Goal: Task Accomplishment & Management: Use online tool/utility

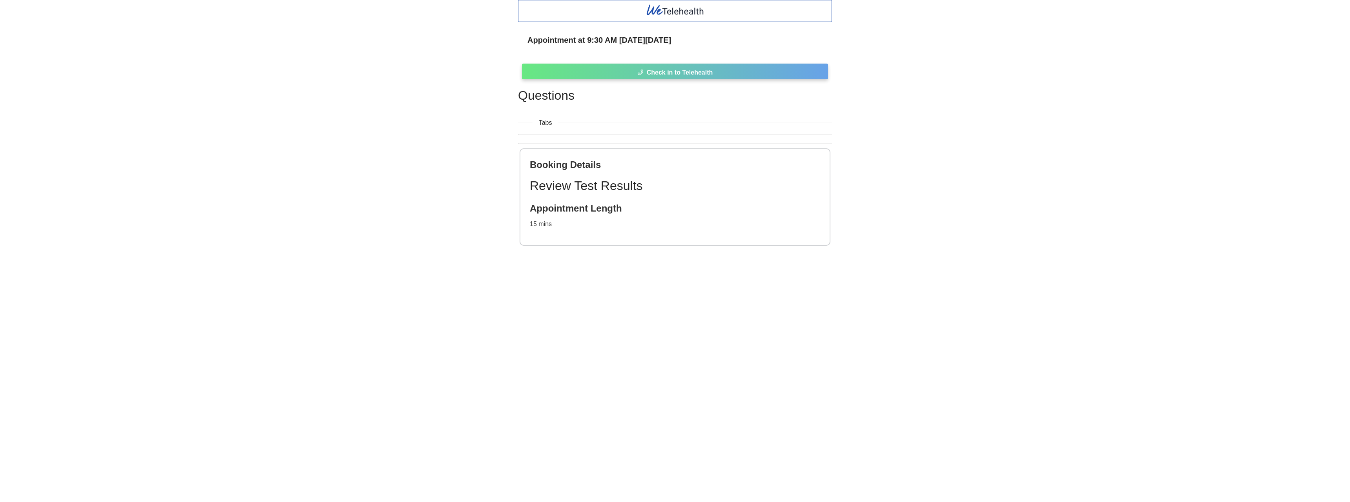
click at [645, 73] on button "Check in to Telehealth" at bounding box center [675, 72] width 306 height 16
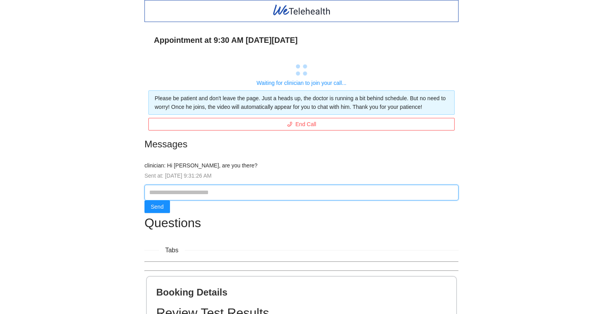
click at [223, 192] on input "text" at bounding box center [301, 192] width 314 height 16
type input "****"
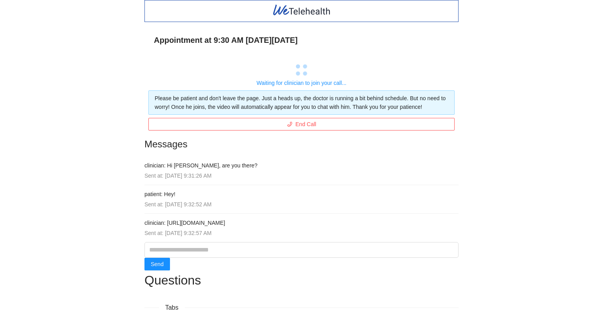
click at [237, 225] on h4 "clinician: [URL][DOMAIN_NAME]" at bounding box center [301, 222] width 314 height 9
drag, startPoint x: 247, startPoint y: 221, endPoint x: 167, endPoint y: 223, distance: 80.1
click at [167, 223] on h4 "clinician: [URL][DOMAIN_NAME]" at bounding box center [301, 222] width 314 height 9
copy h4 "[URL][DOMAIN_NAME]"
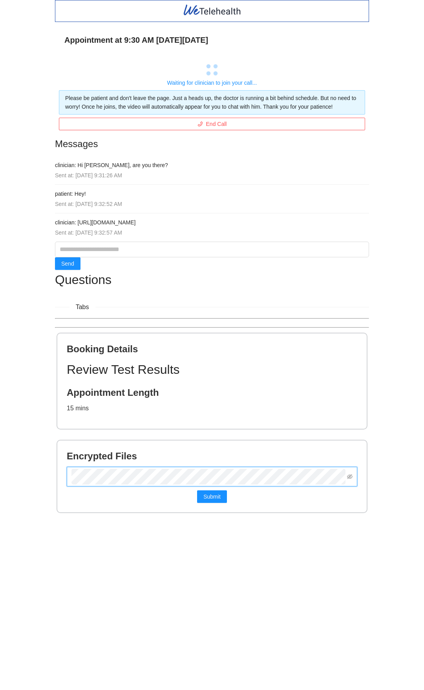
click at [197, 491] on button "Submit" at bounding box center [212, 497] width 30 height 13
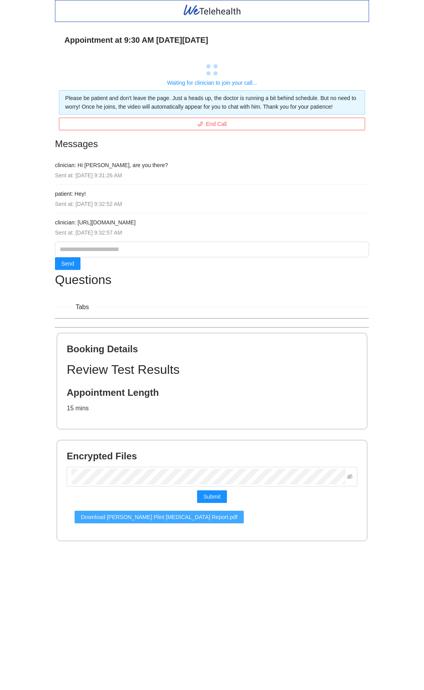
click at [155, 502] on span "Download [PERSON_NAME] Plint [MEDICAL_DATA] Report.pdf" at bounding box center [159, 517] width 157 height 9
click at [292, 2] on div at bounding box center [212, 11] width 314 height 22
